Goal: Transaction & Acquisition: Download file/media

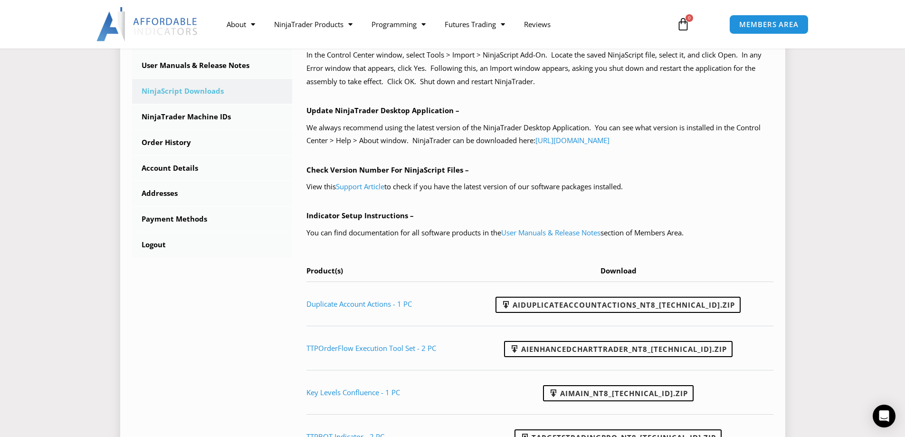
scroll to position [317, 0]
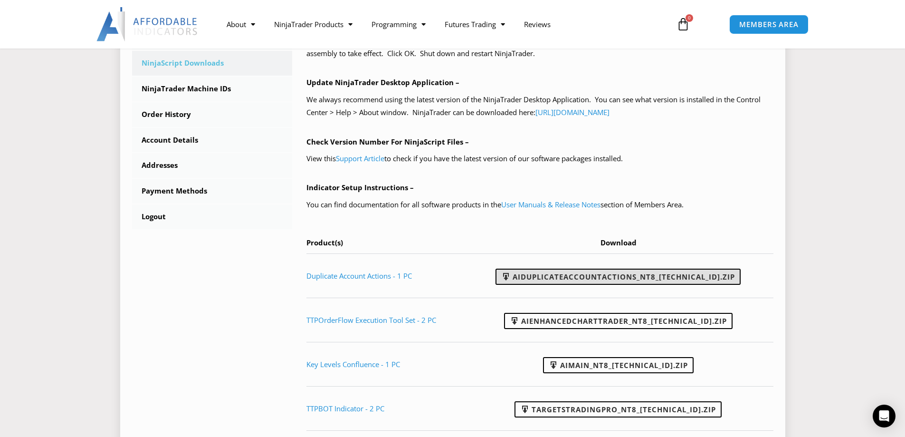
click at [623, 277] on link "AIDuplicateAccountActions_NT8_[TECHNICAL_ID].zip" at bounding box center [618, 276] width 245 height 16
click at [562, 205] on link "User Manuals & Release Notes" at bounding box center [550, 205] width 99 height 10
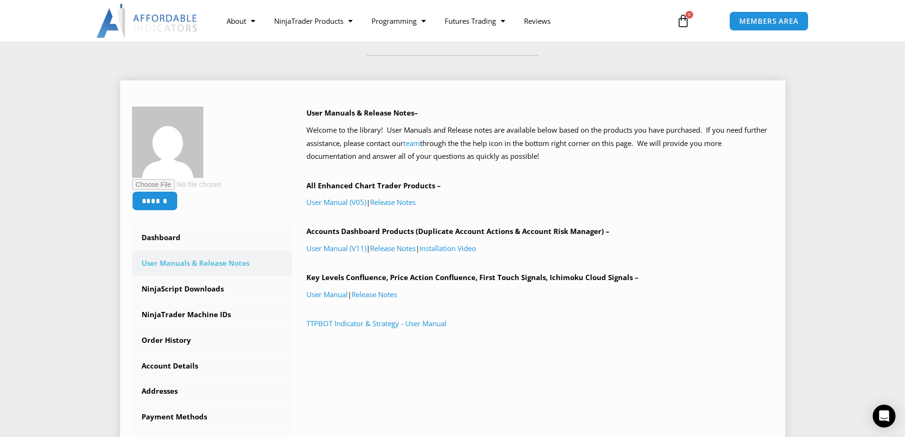
scroll to position [127, 0]
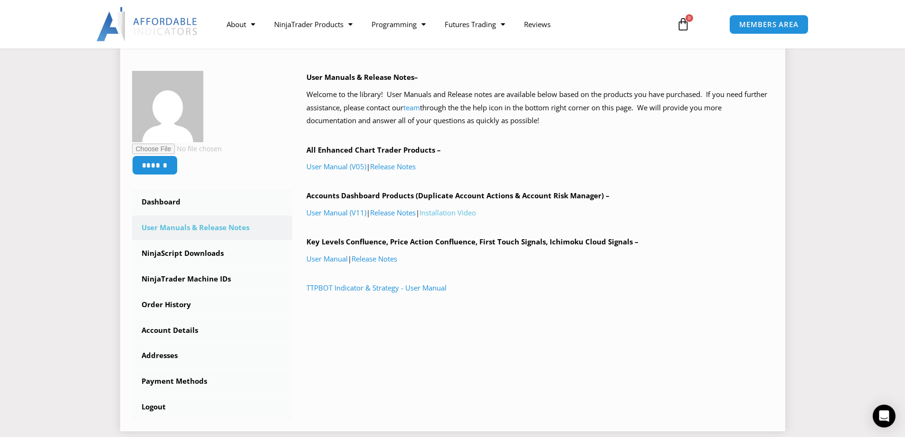
click at [454, 212] on link "Installation Video" at bounding box center [448, 213] width 57 height 10
click at [455, 211] on link "Installation Video" at bounding box center [448, 213] width 57 height 10
